Goal: Task Accomplishment & Management: Use online tool/utility

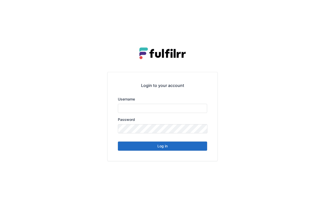
type input "*******"
click at [170, 143] on button "Log in" at bounding box center [162, 145] width 89 height 9
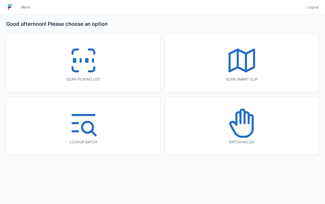
click at [89, 71] on icon at bounding box center [91, 69] width 5 height 4
